Goal: Transaction & Acquisition: Purchase product/service

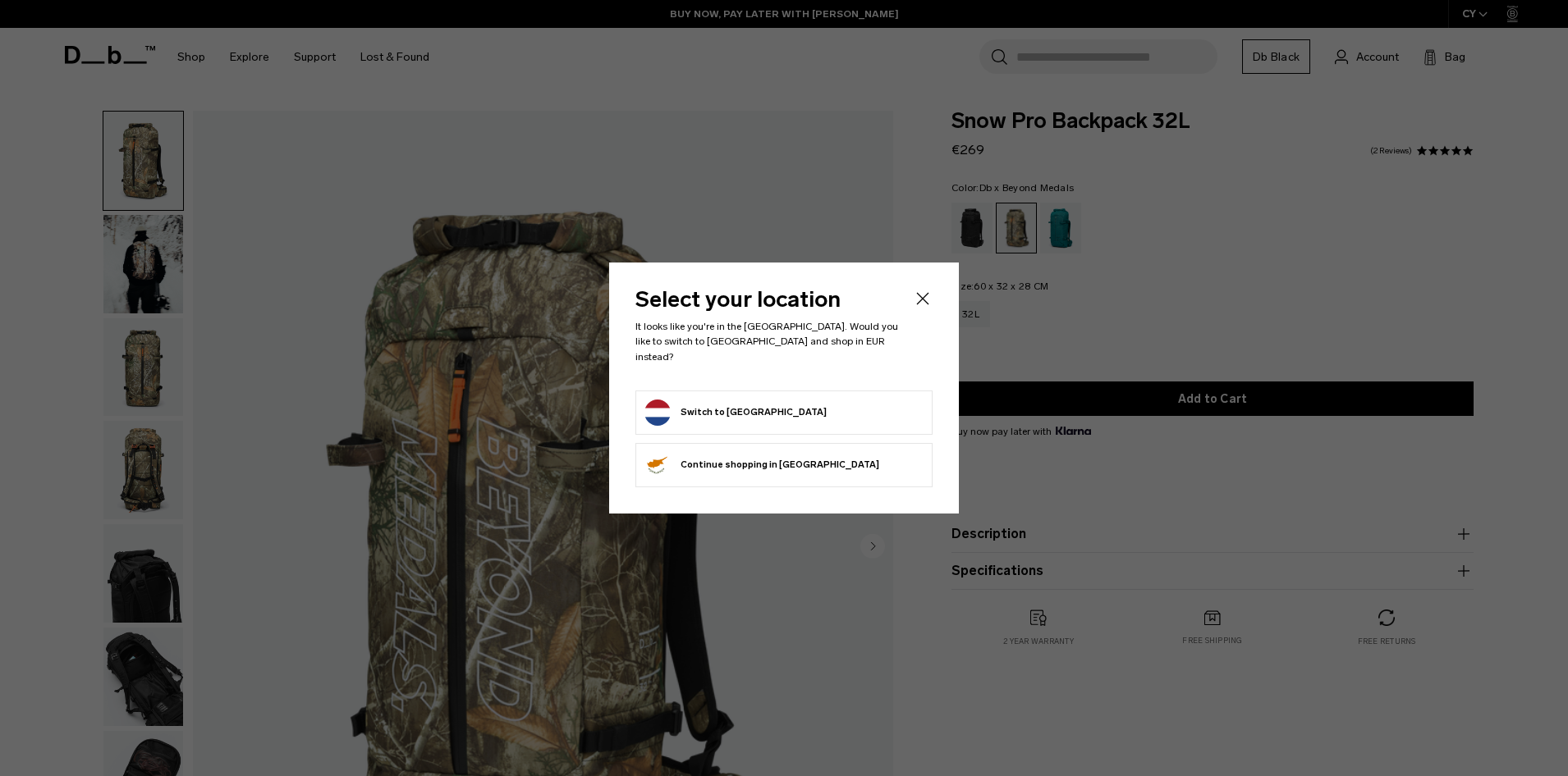
click at [768, 410] on button "Switch to Netherlands" at bounding box center [736, 413] width 182 height 26
